Goal: Register for event/course

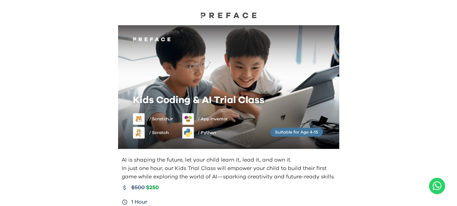
click at [198, 79] on img at bounding box center [228, 87] width 221 height 124
drag, startPoint x: 453, startPoint y: 109, endPoint x: 461, endPoint y: 115, distance: 9.6
click at [456, 127] on html "AI is shaping the future, let your child learn it, lead it, and own it. In just…" at bounding box center [228, 150] width 457 height 300
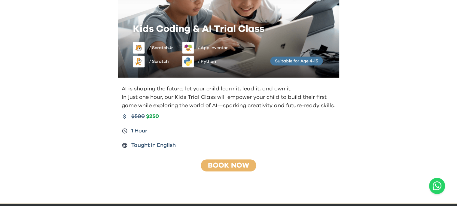
scroll to position [69, 0]
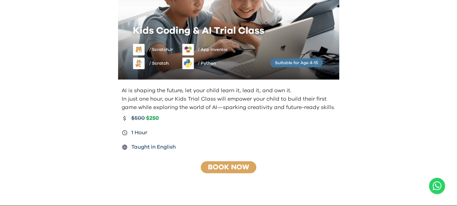
click at [252, 163] on div "Book Now" at bounding box center [228, 167] width 56 height 12
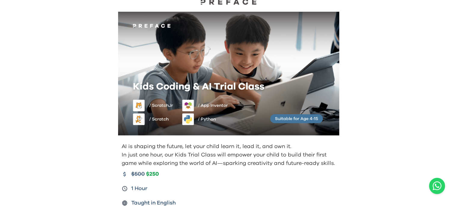
scroll to position [0, 0]
